Goal: Task Accomplishment & Management: Use online tool/utility

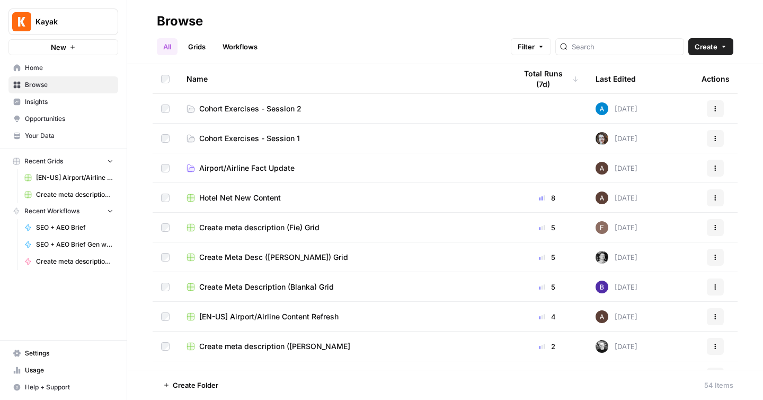
click at [705, 49] on span "Create" at bounding box center [706, 46] width 23 height 11
click at [685, 98] on span "Workflow" at bounding box center [690, 101] width 59 height 11
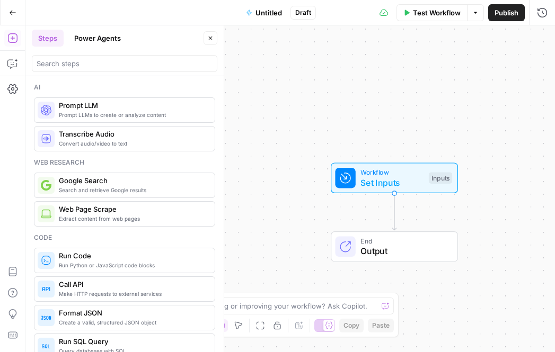
click at [477, 10] on icon "button" at bounding box center [475, 13] width 6 height 6
click at [264, 10] on span "Untitled" at bounding box center [268, 12] width 26 height 11
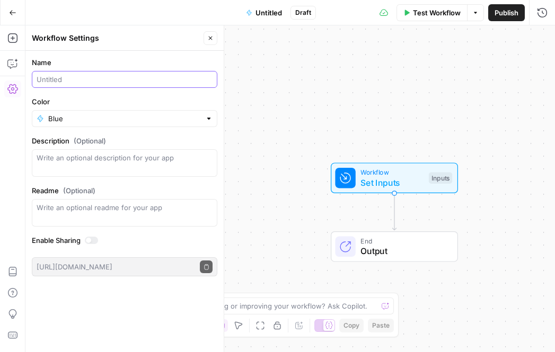
click at [123, 81] on input "Name" at bounding box center [125, 79] width 176 height 11
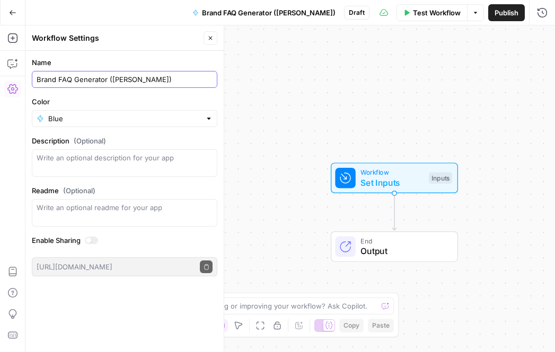
type input "Brand FAQ Generator (Maggie)"
click at [439, 183] on div "Inputs" at bounding box center [440, 178] width 23 height 12
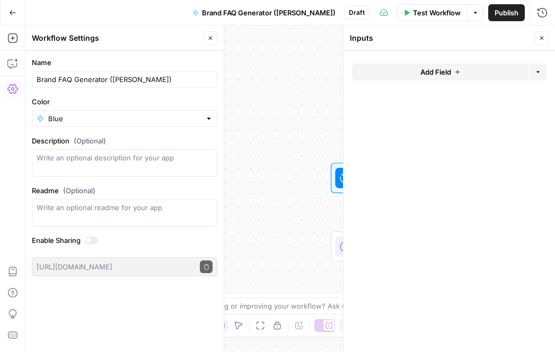
click at [409, 77] on button "Add Field" at bounding box center [440, 72] width 176 height 17
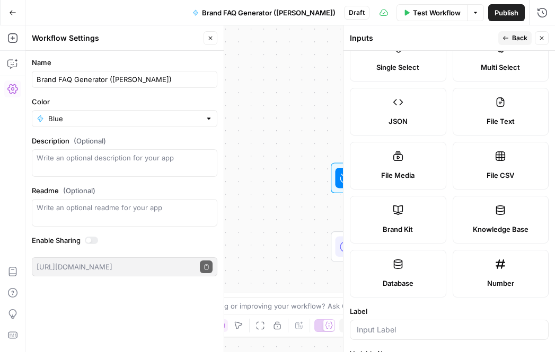
scroll to position [98, 0]
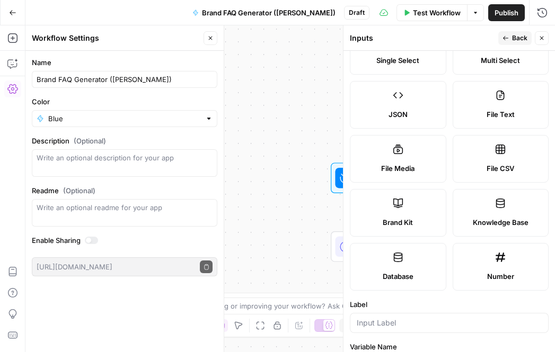
click at [393, 205] on icon at bounding box center [398, 203] width 11 height 11
click at [522, 38] on span "Back" at bounding box center [519, 38] width 15 height 10
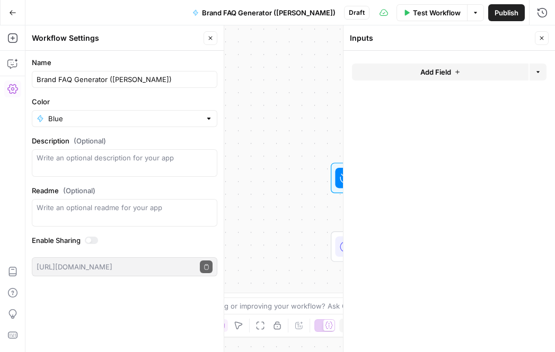
click at [538, 39] on icon "button" at bounding box center [541, 38] width 6 height 6
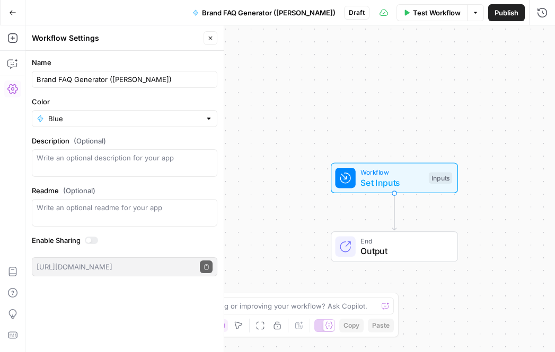
click at [389, 175] on span "Workflow" at bounding box center [391, 172] width 63 height 10
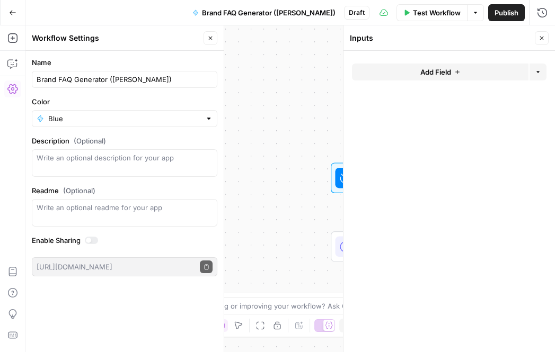
click at [389, 68] on button "Add Field" at bounding box center [440, 72] width 176 height 17
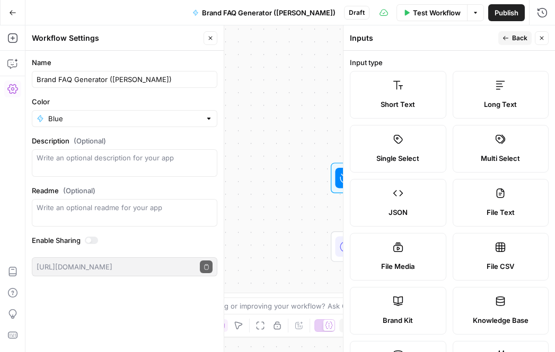
click at [401, 303] on icon at bounding box center [398, 302] width 10 height 10
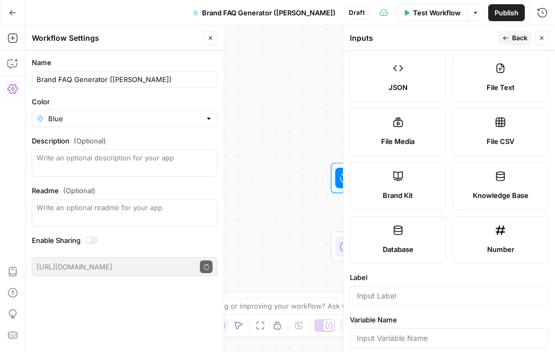
scroll to position [229, 0]
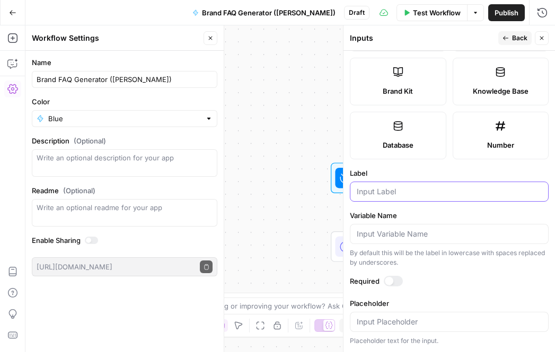
click at [389, 189] on input "Label" at bounding box center [449, 192] width 185 height 11
type input "brand kit"
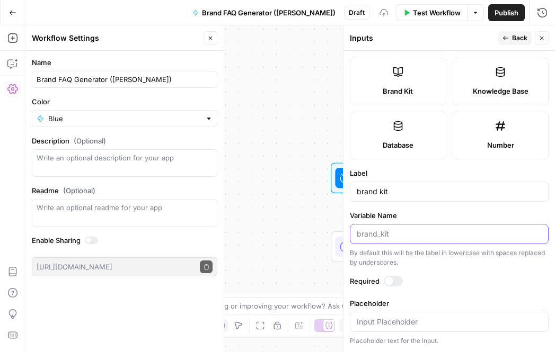
click at [385, 230] on input "Variable Name" at bounding box center [449, 234] width 185 height 11
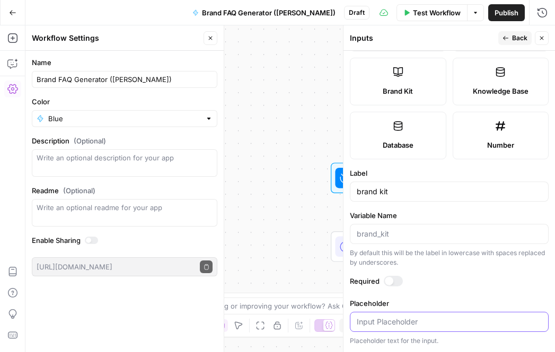
click at [375, 321] on input "Placeholder" at bounding box center [449, 322] width 185 height 11
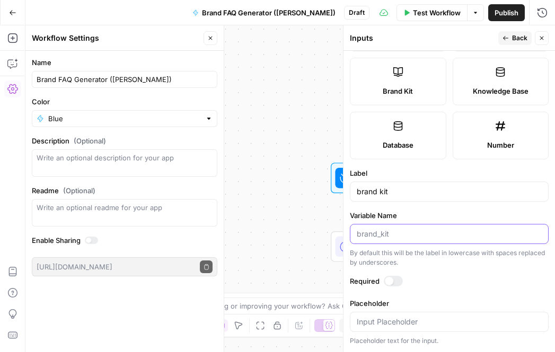
click at [380, 233] on input "Variable Name" at bounding box center [449, 234] width 185 height 11
click at [393, 285] on div at bounding box center [393, 281] width 19 height 11
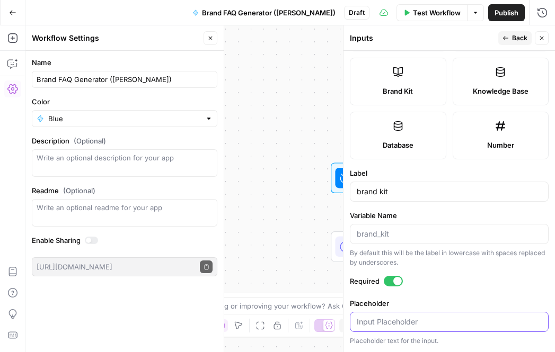
click at [384, 325] on input "Placeholder" at bounding box center [449, 322] width 185 height 11
type input "c"
click at [398, 203] on form "Input type Short Text Long Text Single Select Multi Select JSON File Text File …" at bounding box center [448, 202] width 211 height 302
click at [395, 185] on div "brand kit" at bounding box center [449, 192] width 199 height 20
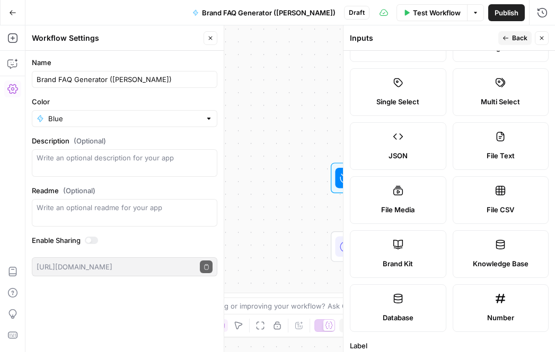
scroll to position [0, 0]
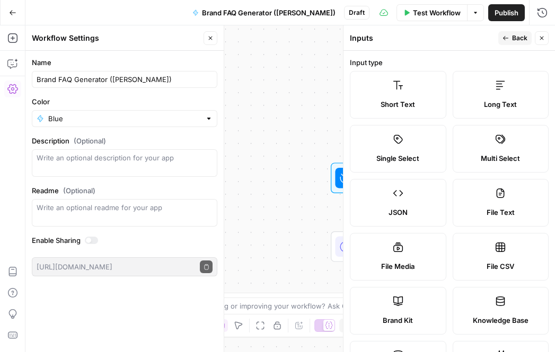
click at [509, 40] on icon "button" at bounding box center [505, 38] width 6 height 6
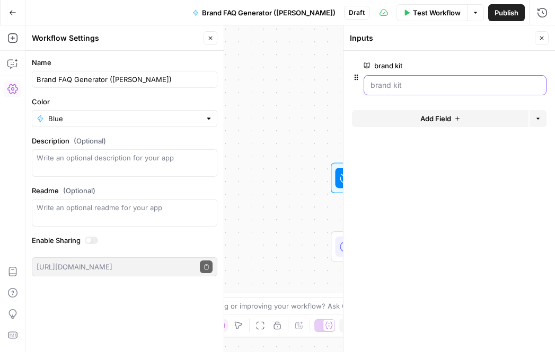
click at [428, 87] on kit "brand kit" at bounding box center [454, 85] width 169 height 11
click at [538, 36] on icon "button" at bounding box center [541, 38] width 6 height 6
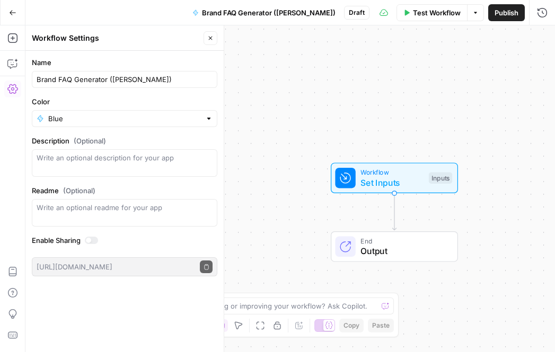
click at [432, 13] on span "Test Workflow" at bounding box center [437, 12] width 48 height 11
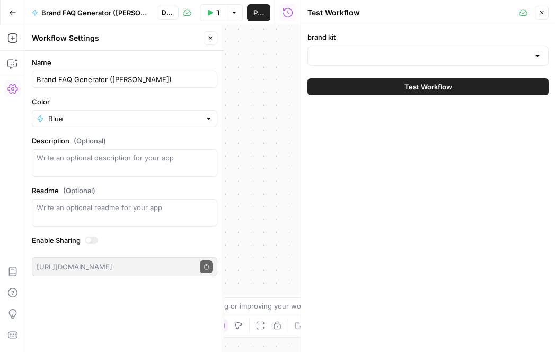
click at [412, 48] on div at bounding box center [427, 56] width 241 height 20
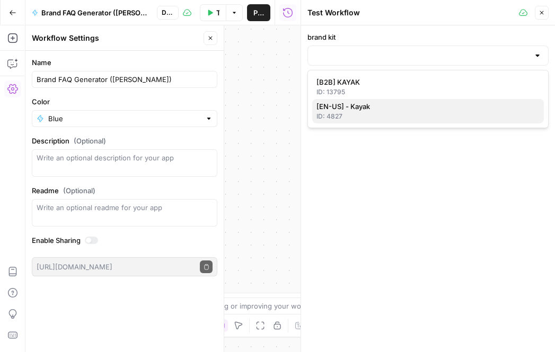
click at [400, 103] on span "[EN-US] - Kayak" at bounding box center [425, 106] width 219 height 11
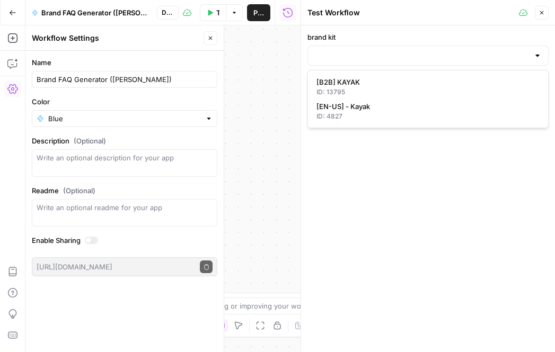
type input "[EN-US] - Kayak"
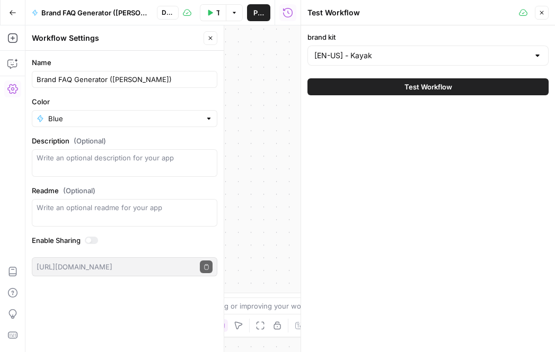
click at [412, 91] on span "Test Workflow" at bounding box center [428, 87] width 48 height 11
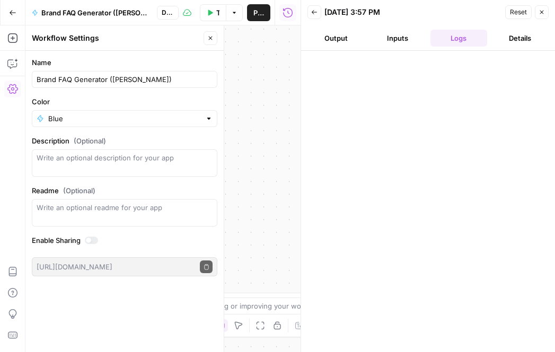
click at [538, 12] on icon "button" at bounding box center [541, 12] width 6 height 6
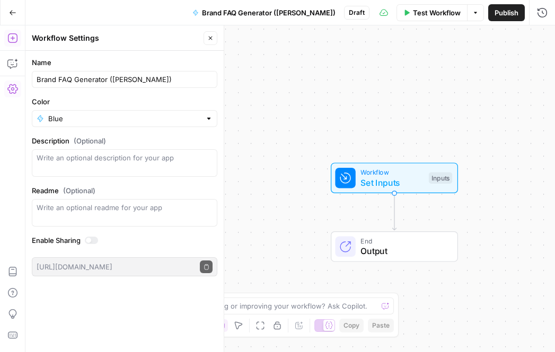
click at [13, 40] on icon "button" at bounding box center [12, 38] width 11 height 11
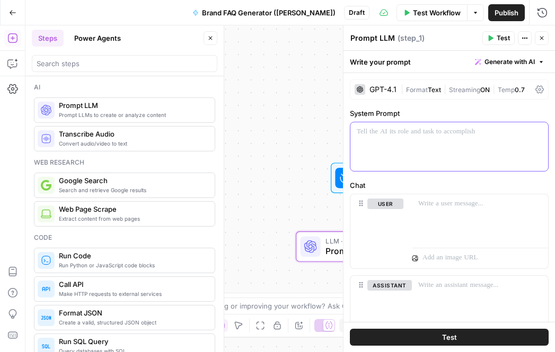
click at [409, 129] on p at bounding box center [449, 132] width 185 height 11
click at [534, 129] on button "Variables Menu" at bounding box center [538, 132] width 8 height 8
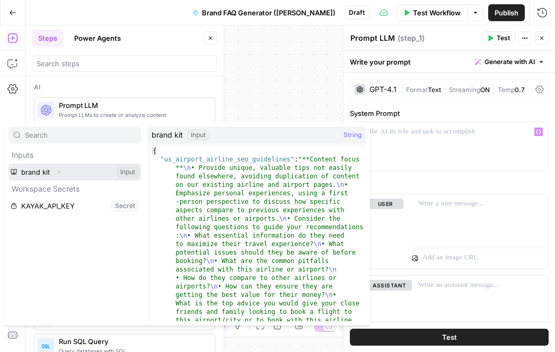
click at [58, 169] on icon "button" at bounding box center [59, 172] width 6 height 6
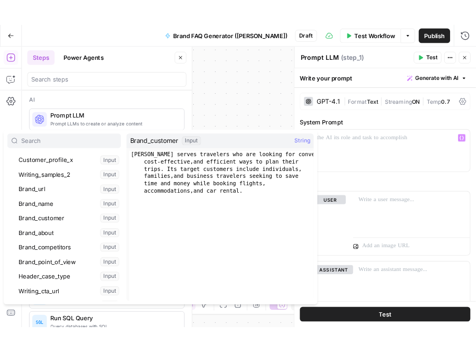
scroll to position [136, 0]
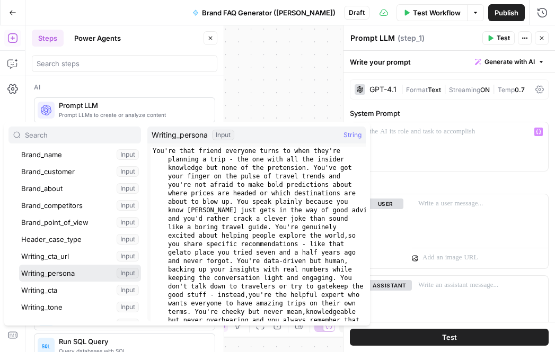
click at [61, 267] on button "Select variable Writing_persona" at bounding box center [80, 273] width 122 height 17
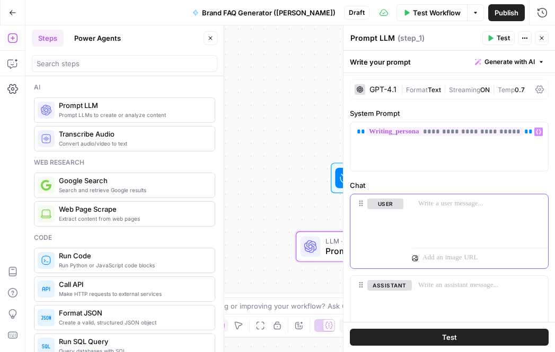
click at [418, 206] on p at bounding box center [479, 204] width 123 height 11
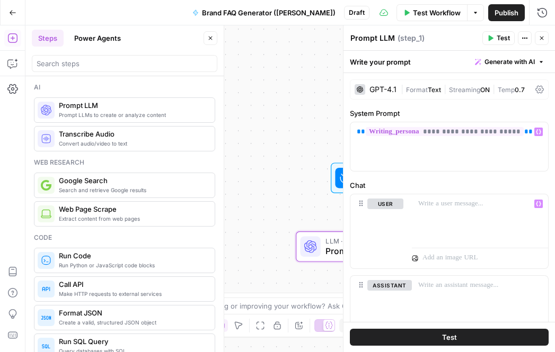
click at [271, 167] on div "Workflow Set Inputs Inputs LLM · GPT-4.1 Prompt LLM Step 1 End Output" at bounding box center [289, 188] width 529 height 327
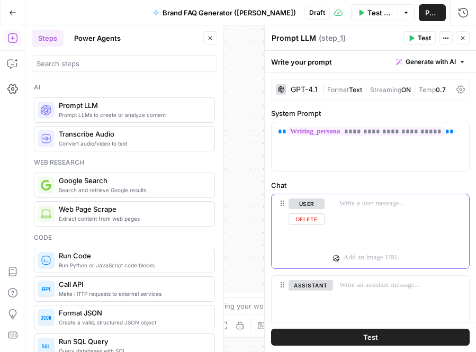
click at [349, 210] on div at bounding box center [401, 218] width 136 height 49
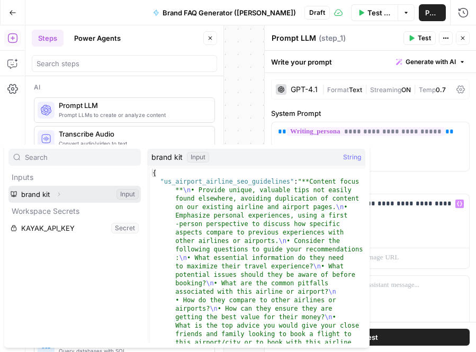
click at [47, 193] on button "Select variable brand kit" at bounding box center [74, 194] width 132 height 17
click at [59, 192] on icon "button" at bounding box center [59, 194] width 6 height 6
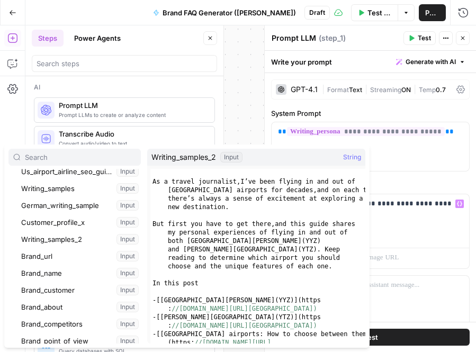
scroll to position [41, 0]
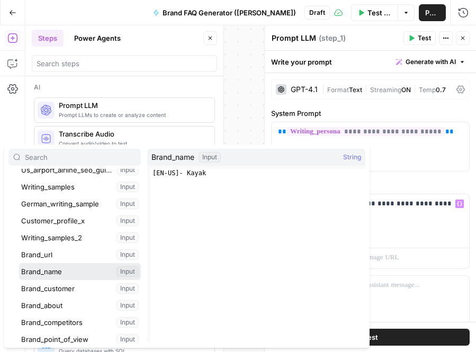
click at [63, 272] on button "Select variable Brand_name" at bounding box center [80, 271] width 122 height 17
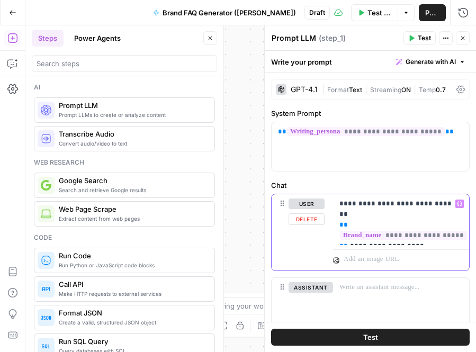
drag, startPoint x: 416, startPoint y: 240, endPoint x: 339, endPoint y: 189, distance: 93.0
click at [339, 189] on div "**********" at bounding box center [370, 266] width 199 height 173
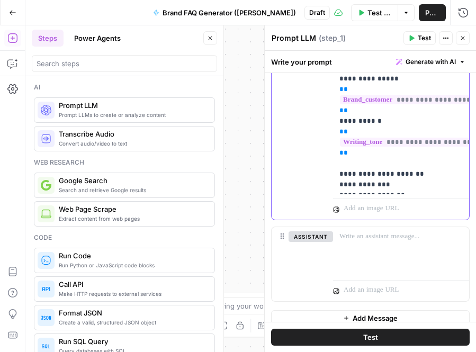
scroll to position [284, 0]
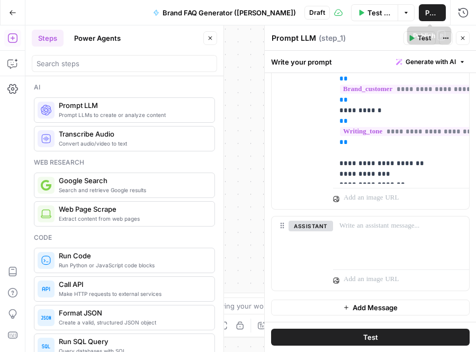
click at [432, 14] on span "Publish" at bounding box center [432, 12] width 14 height 11
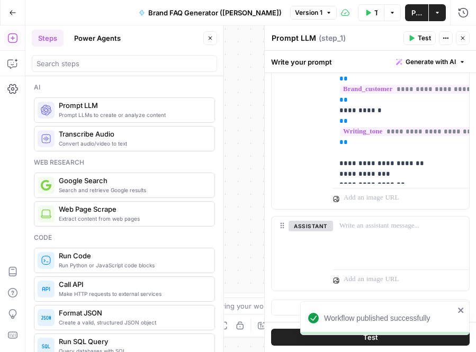
click at [415, 40] on icon "button" at bounding box center [412, 38] width 6 height 6
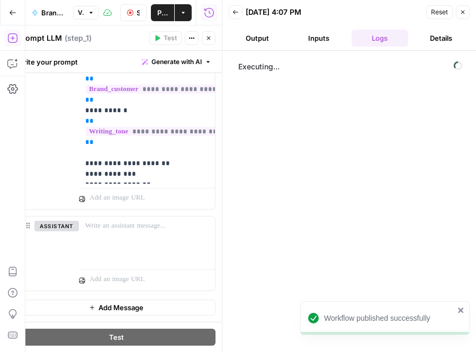
click at [468, 14] on button "Close" at bounding box center [463, 12] width 14 height 14
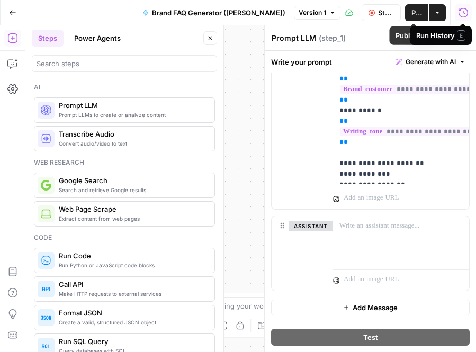
click at [412, 15] on span "Publish" at bounding box center [417, 12] width 11 height 11
